Goal: Entertainment & Leisure: Consume media (video, audio)

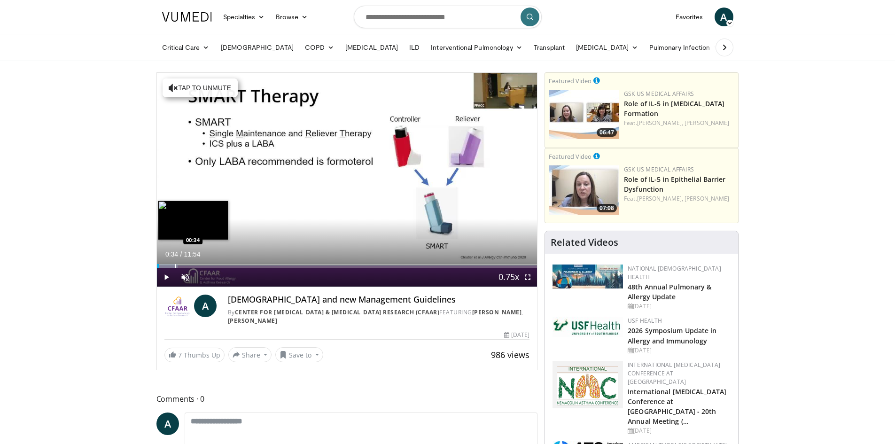
click at [175, 264] on div "Loaded : 5.55% 00:34 00:34" at bounding box center [347, 266] width 380 height 4
click at [192, 265] on div "Progress Bar" at bounding box center [192, 266] width 1 height 4
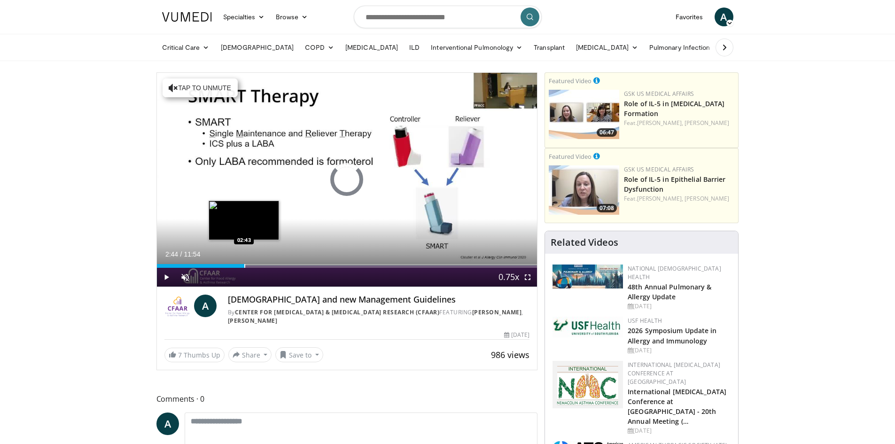
click at [244, 264] on div "Progress Bar" at bounding box center [244, 266] width 1 height 4
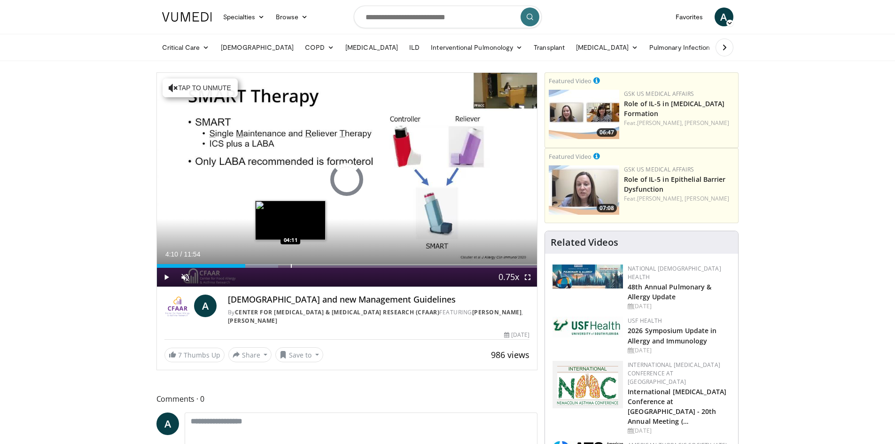
click at [291, 264] on div "Progress Bar" at bounding box center [291, 266] width 1 height 4
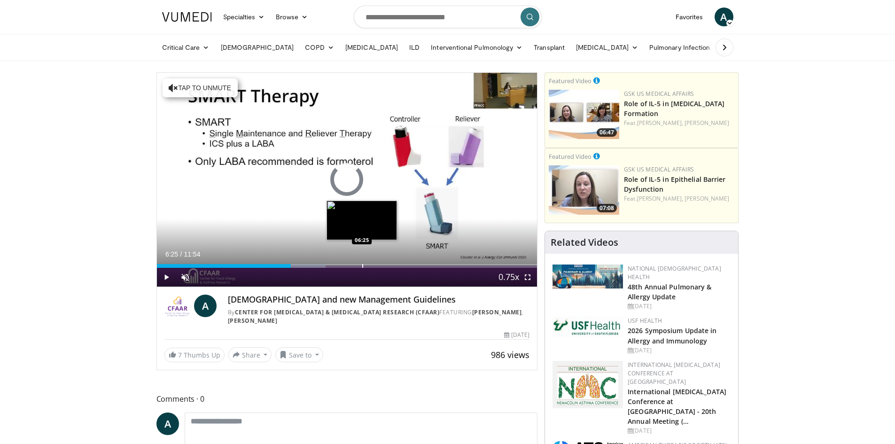
click at [362, 265] on div "Progress Bar" at bounding box center [362, 266] width 1 height 4
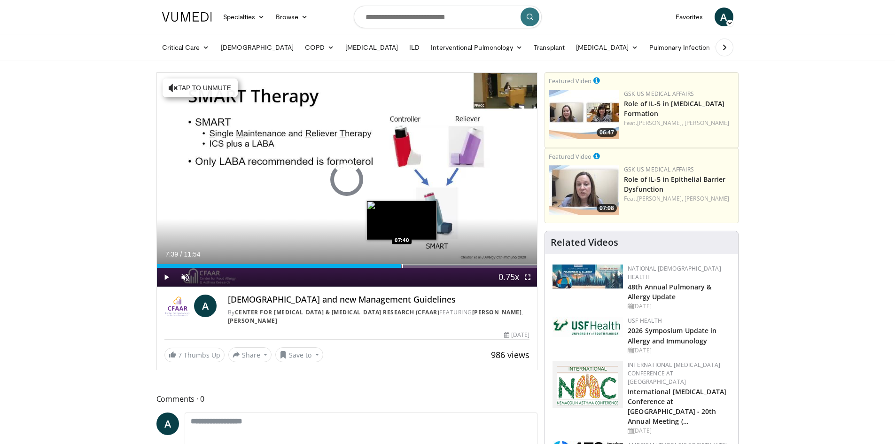
click at [402, 266] on div "Progress Bar" at bounding box center [402, 266] width 1 height 4
click at [423, 265] on div "Progress Bar" at bounding box center [423, 266] width 1 height 4
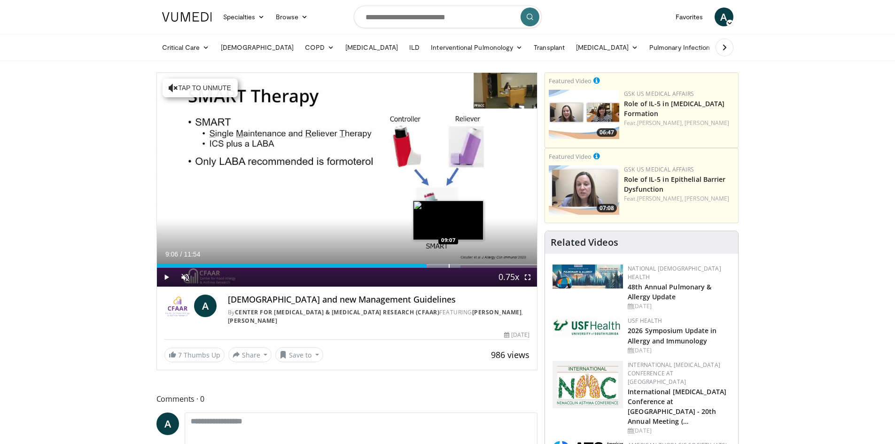
click at [449, 265] on div "Progress Bar" at bounding box center [449, 266] width 1 height 4
click at [469, 263] on div "Loaded : 85.43% 09:09 09:47" at bounding box center [347, 263] width 380 height 9
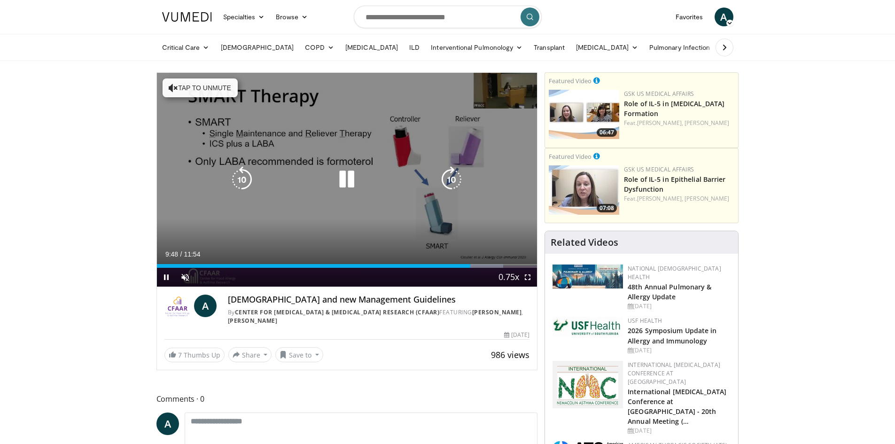
click at [483, 268] on div "Current Time 9:48 / Duration 11:54 Pause Skip Backward Skip Forward Unmute Load…" at bounding box center [347, 277] width 380 height 19
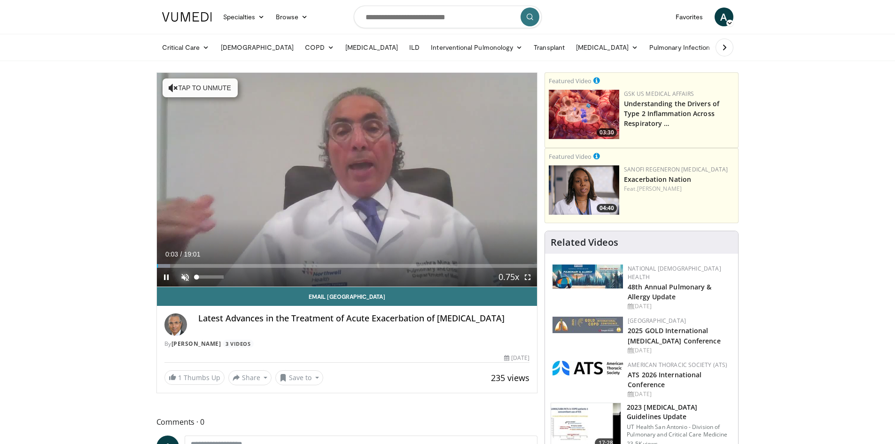
click at [180, 275] on span "Video Player" at bounding box center [185, 277] width 19 height 19
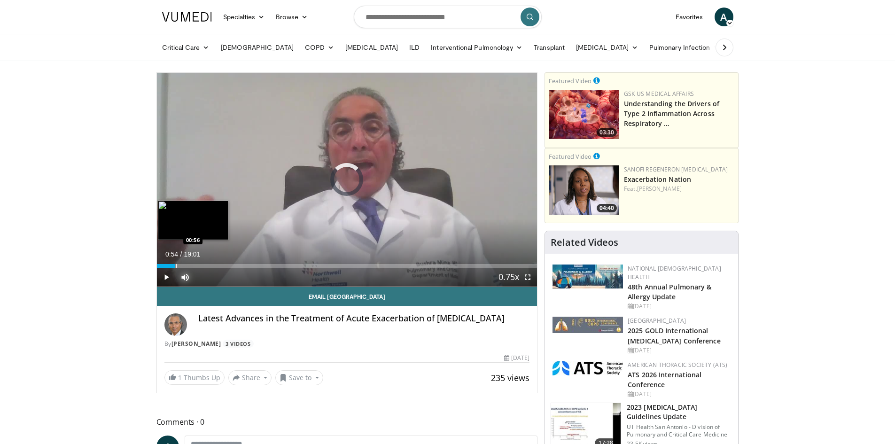
click at [176, 264] on div "Progress Bar" at bounding box center [176, 266] width 1 height 4
click at [200, 264] on div "Progress Bar" at bounding box center [200, 266] width 1 height 4
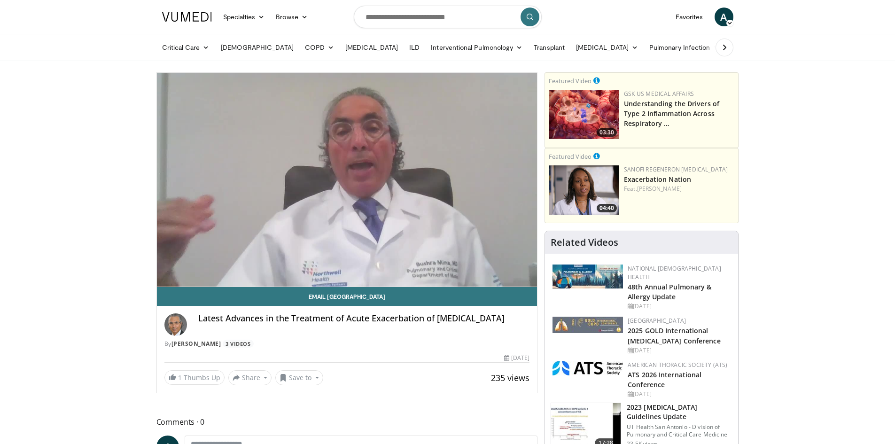
click at [219, 264] on div "10 seconds Tap to unmute" at bounding box center [347, 180] width 380 height 214
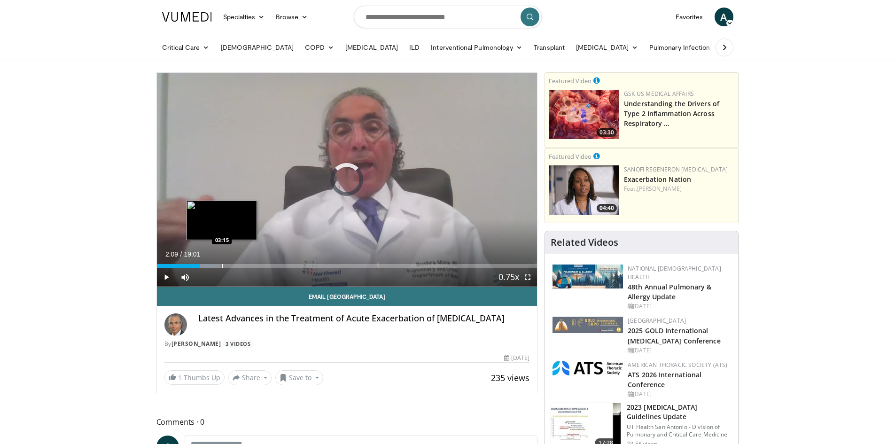
click at [222, 261] on div "Loaded : 16.61% 02:09 03:15" at bounding box center [347, 263] width 380 height 9
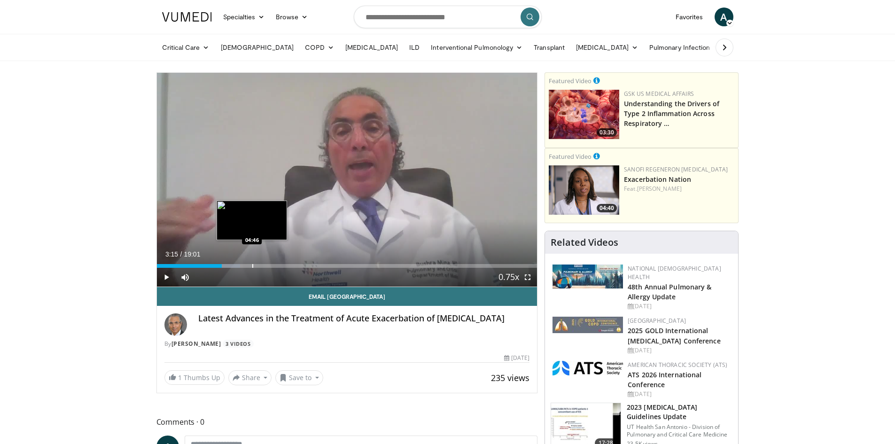
click at [252, 264] on div "Progress Bar" at bounding box center [252, 266] width 1 height 4
click at [288, 264] on div "Progress Bar" at bounding box center [288, 266] width 1 height 4
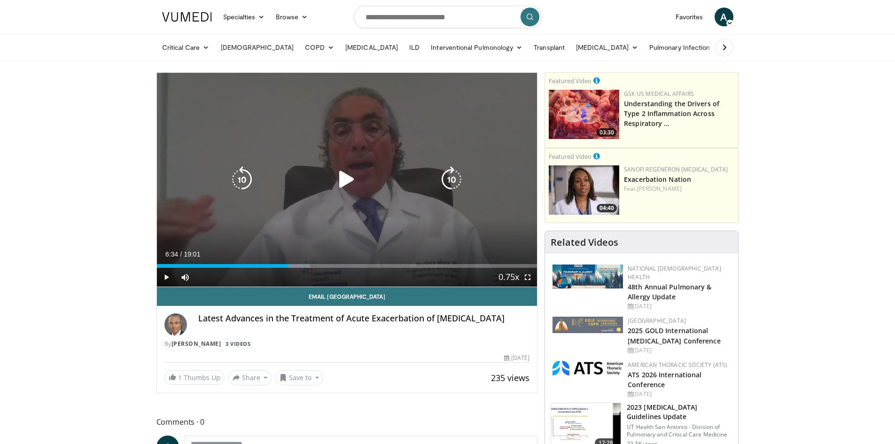
click at [345, 178] on icon "Video Player" at bounding box center [346, 179] width 26 height 26
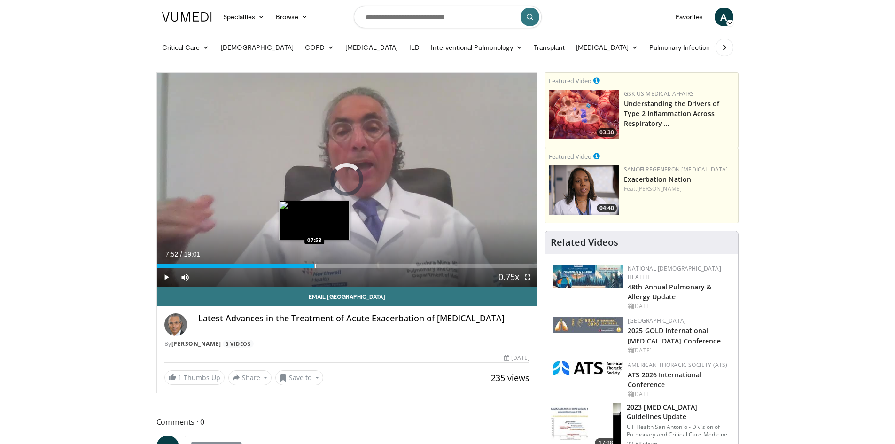
click at [315, 264] on div "Progress Bar" at bounding box center [315, 266] width 1 height 4
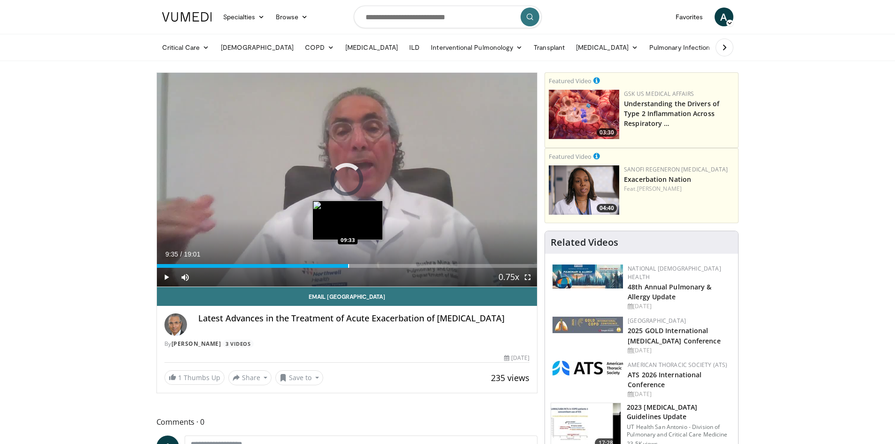
click at [348, 264] on div "Progress Bar" at bounding box center [348, 266] width 1 height 4
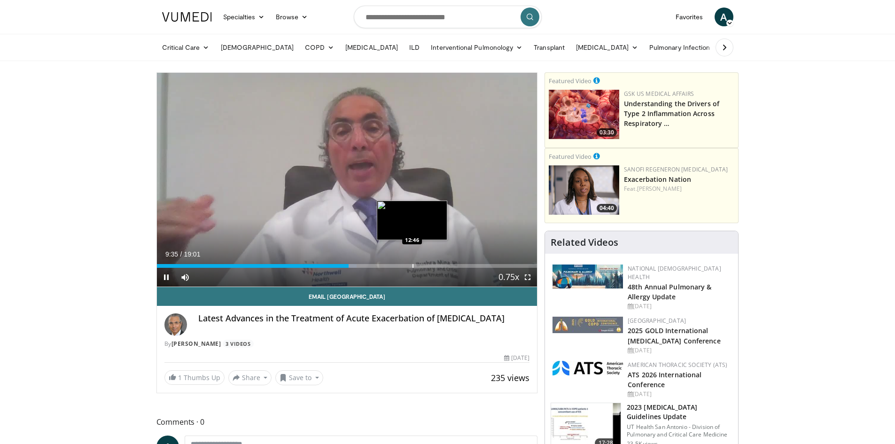
click at [411, 259] on div "Loaded : 52.56% 09:35 12:46" at bounding box center [347, 263] width 380 height 9
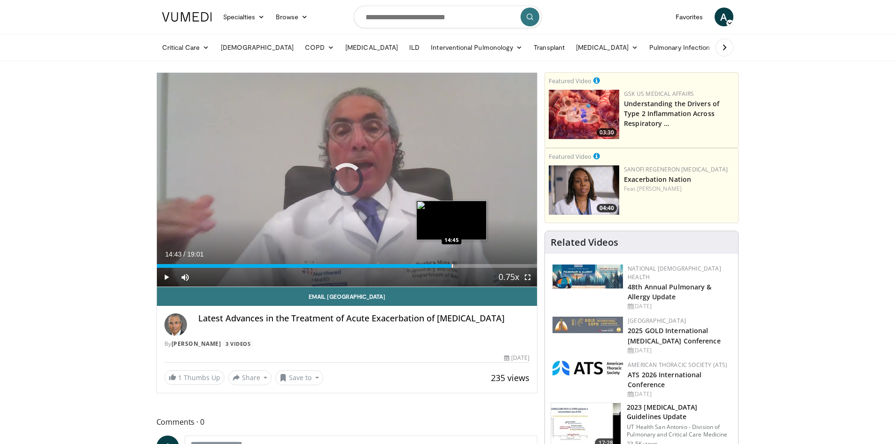
click at [452, 265] on div "Progress Bar" at bounding box center [452, 266] width 1 height 4
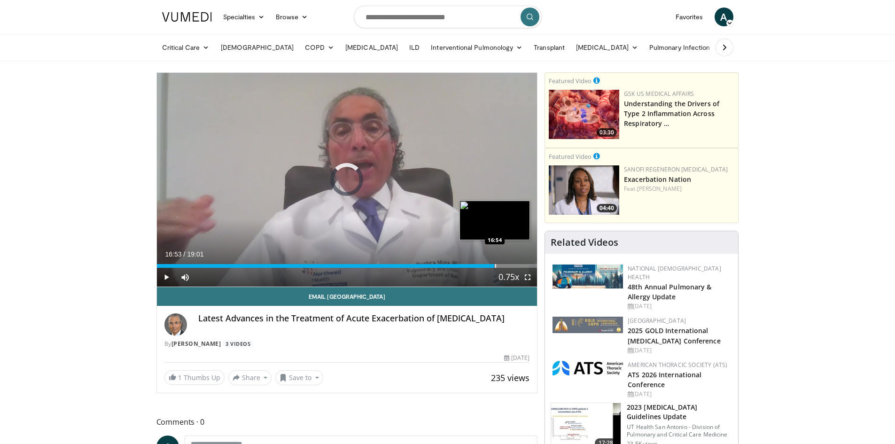
click at [495, 264] on div "Progress Bar" at bounding box center [495, 266] width 1 height 4
click at [521, 261] on div "Loaded : 94.46% 16:55 18:15" at bounding box center [347, 263] width 380 height 9
